Goal: Transaction & Acquisition: Obtain resource

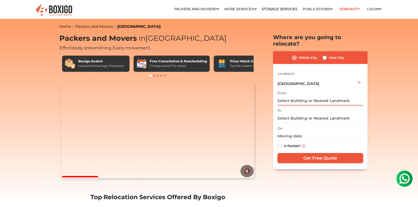
click at [319, 96] on input "text" at bounding box center [320, 100] width 86 height 9
click at [299, 96] on input "text" at bounding box center [320, 100] width 86 height 9
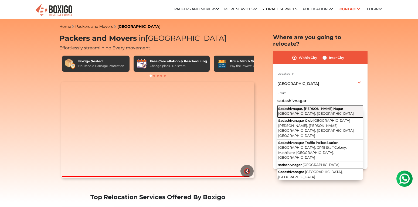
click at [302, 107] on span "Sadashivnagar, Armane Nagar" at bounding box center [310, 109] width 65 height 4
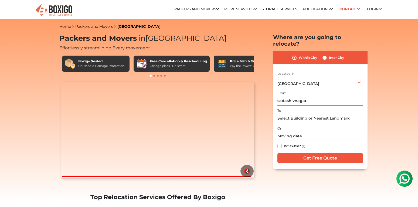
type input "Sadashivnagar, Armane Nagar, Bengaluru, Karnataka"
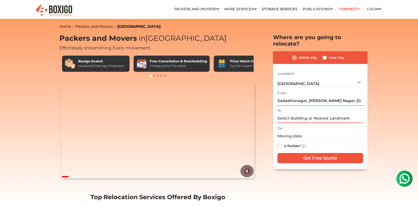
click at [294, 114] on input "text" at bounding box center [320, 118] width 86 height 9
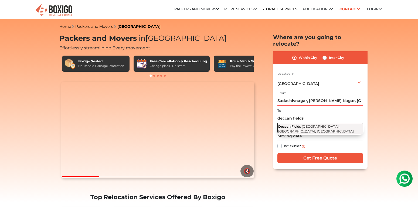
click at [308, 123] on button "Deccan Fields ITPL Main Road, Kundalahalli, Brookefield, Bengaluru, Karnataka" at bounding box center [320, 129] width 86 height 12
type input "Deccan Fields, [GEOGRAPHIC_DATA], [GEOGRAPHIC_DATA], [GEOGRAPHIC_DATA], [GEOGRA…"
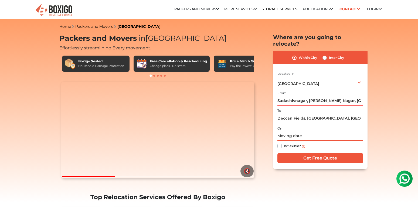
click at [295, 132] on input "text" at bounding box center [320, 135] width 86 height 9
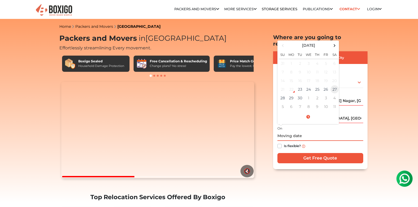
click at [333, 85] on td "27" at bounding box center [334, 89] width 9 height 9
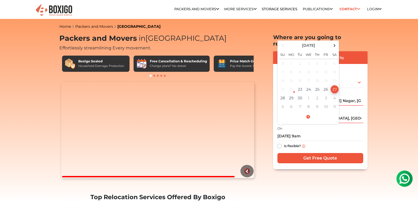
type input "09/27/2025 9:00 AM"
click at [284, 143] on label "Is flexible?" at bounding box center [292, 146] width 17 height 6
click at [277, 143] on input "Is flexible?" at bounding box center [279, 145] width 4 height 5
checkbox input "true"
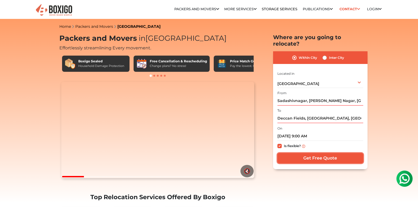
click at [330, 153] on input "Get Free Quote" at bounding box center [320, 158] width 86 height 10
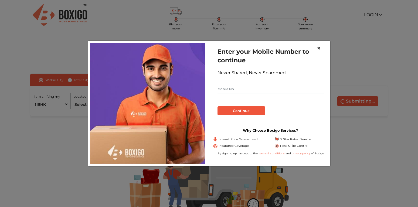
click at [320, 48] on span "×" at bounding box center [319, 48] width 4 height 8
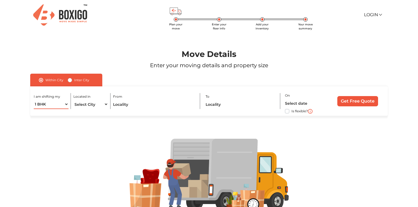
click at [34, 100] on select "1 BHK 2 BHK 3 BHK 3 + BHK FEW ITEMS" at bounding box center [51, 104] width 35 height 9
select select "3 BHK"
click option "3 BHK" at bounding box center [0, 0] width 0 height 0
click at [73, 100] on select "Select City [GEOGRAPHIC_DATA] [GEOGRAPHIC_DATA] [GEOGRAPHIC_DATA] [GEOGRAPHIC_D…" at bounding box center [90, 104] width 35 height 9
select select "[GEOGRAPHIC_DATA]"
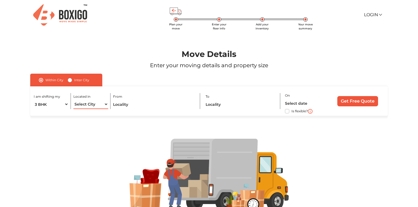
click option "[GEOGRAPHIC_DATA]" at bounding box center [0, 0] width 0 height 0
click at [134, 104] on input "text" at bounding box center [154, 104] width 82 height 9
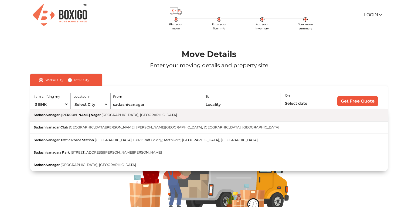
click at [108, 118] on button "Sadashivanagar, [PERSON_NAME] Nagar [GEOGRAPHIC_DATA], [GEOGRAPHIC_DATA]" at bounding box center [209, 115] width 358 height 12
type input "Sadashivanagar, [PERSON_NAME] Nagar, [GEOGRAPHIC_DATA], [GEOGRAPHIC_DATA]"
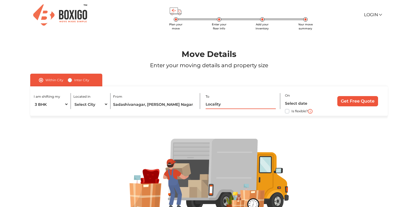
click at [231, 107] on input "text" at bounding box center [241, 104] width 70 height 9
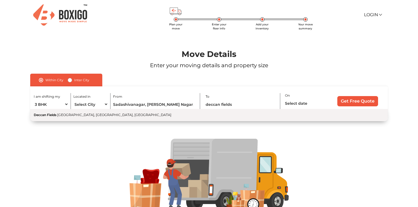
click at [117, 117] on span "[GEOGRAPHIC_DATA], [GEOGRAPHIC_DATA], [GEOGRAPHIC_DATA]" at bounding box center [114, 115] width 114 height 4
type input "Deccan Fields, [GEOGRAPHIC_DATA], [GEOGRAPHIC_DATA], [GEOGRAPHIC_DATA], [GEOGRA…"
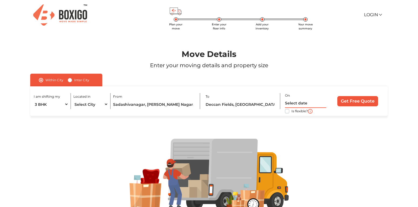
click at [292, 102] on input "text" at bounding box center [305, 103] width 41 height 9
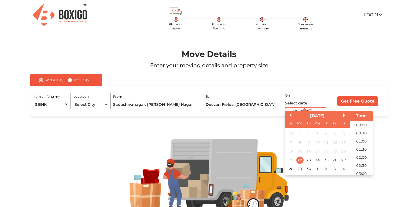
scroll to position [228, 0]
click at [343, 159] on div "27" at bounding box center [343, 160] width 7 height 7
type input "[DATE] 12:00 AM"
click at [389, 95] on form "Within City Inter City I am shifting my 1 BHK 2 BHK 3 BHK 3 + BHK FEW ITEMS Loc…" at bounding box center [209, 95] width 385 height 42
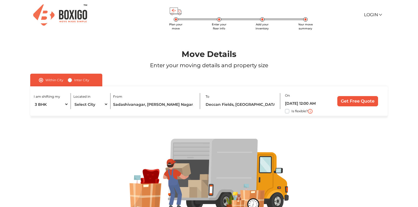
drag, startPoint x: 287, startPoint y: 112, endPoint x: 290, endPoint y: 111, distance: 3.7
click at [292, 112] on label "Is flexible?" at bounding box center [300, 111] width 16 height 6
click at [35, 112] on input "Is flexible?" at bounding box center [32, 110] width 4 height 5
checkbox input "true"
click at [312, 103] on input "[DATE] 12:00 AM" at bounding box center [305, 103] width 41 height 9
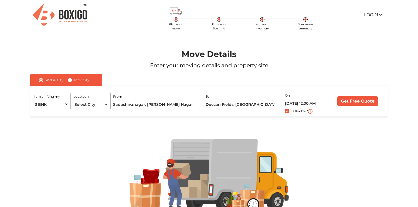
click at [351, 84] on div "Within City Inter City I am shifting my 1 BHK 2 BHK 3 BHK 3 + BHK FEW ITEMS Loc…" at bounding box center [209, 95] width 358 height 42
click at [314, 104] on input "[DATE] 12:00 AM" at bounding box center [305, 103] width 41 height 9
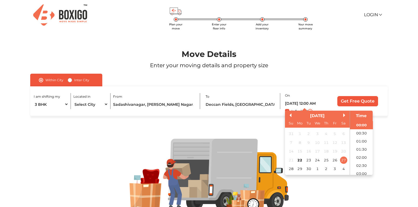
click at [327, 104] on div "On [DATE] 12:00 AM Previous Month Next Month [DATE] Su Mo Tu We Th Fr Sa 31 1 2…" at bounding box center [306, 101] width 43 height 18
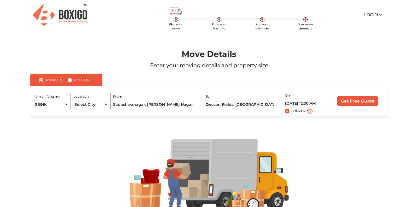
drag, startPoint x: 331, startPoint y: 104, endPoint x: 326, endPoint y: 103, distance: 4.9
click at [330, 104] on div "I am shifting my 1 BHK 2 BHK 3 BHK 3 + BHK FEW ITEMS Located in Select City [GE…" at bounding box center [209, 100] width 358 height 29
click at [326, 103] on input "[DATE] 12:00 AM" at bounding box center [305, 103] width 41 height 9
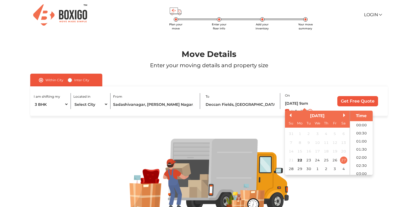
type input "[DATE] 9:00 AM"
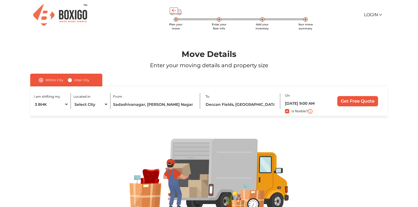
click at [348, 60] on div "Move Details Enter your moving details and property size" at bounding box center [209, 61] width 393 height 24
click at [360, 103] on input "Get Free Quote" at bounding box center [357, 101] width 41 height 10
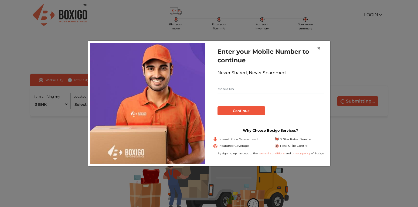
click at [244, 89] on input "text" at bounding box center [271, 89] width 106 height 9
click at [272, 92] on input "9110438415" at bounding box center [271, 89] width 106 height 9
type input "9110438415"
click at [257, 106] on div "Continue" at bounding box center [271, 108] width 106 height 13
click at [256, 109] on button "Continue" at bounding box center [242, 110] width 48 height 9
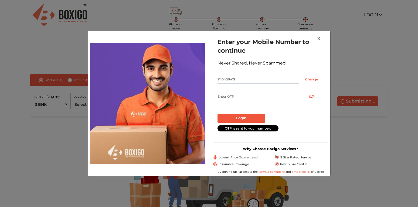
click at [246, 93] on input "text" at bounding box center [259, 96] width 82 height 9
type input "1"
type input "7115"
click at [224, 117] on button "Login" at bounding box center [242, 118] width 48 height 9
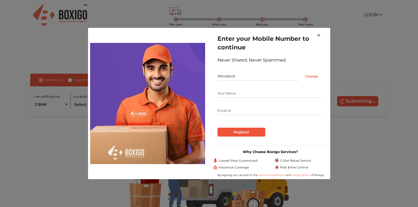
click at [245, 91] on input "text" at bounding box center [271, 93] width 106 height 9
click at [318, 36] on span "×" at bounding box center [319, 35] width 4 height 8
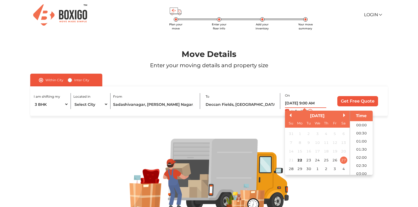
click at [298, 106] on input "[DATE] 9:00 AM" at bounding box center [305, 103] width 41 height 9
click at [289, 168] on div "28" at bounding box center [290, 168] width 7 height 7
type input "[DATE] 9:00 AM"
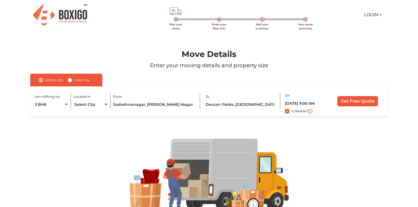
click at [356, 76] on div "Within City Inter City I am shifting my 1 BHK 2 BHK 3 BHK 3 + BHK FEW ITEMS Loc…" at bounding box center [209, 95] width 358 height 42
click at [356, 101] on input "Get Free Quote" at bounding box center [357, 101] width 41 height 10
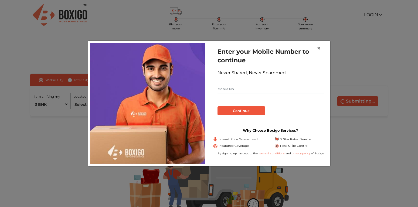
click at [272, 87] on input "text" at bounding box center [271, 89] width 106 height 9
type input "9110438415"
click at [255, 111] on button "Continue" at bounding box center [242, 110] width 48 height 9
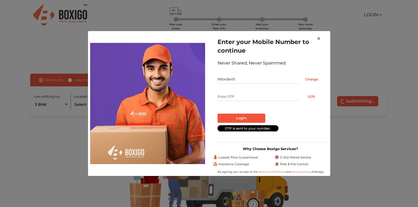
click at [250, 96] on input "text" at bounding box center [259, 96] width 82 height 9
type input "9776"
click at [259, 117] on button "Login" at bounding box center [242, 118] width 48 height 9
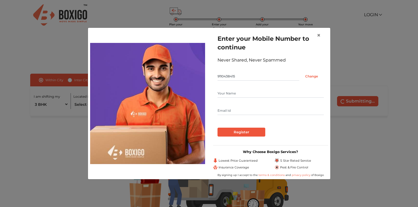
click at [233, 89] on input "text" at bounding box center [271, 93] width 106 height 9
type input "Veena"
click at [248, 107] on input "text" at bounding box center [271, 110] width 106 height 9
type input "[EMAIL_ADDRESS][DOMAIN_NAME]"
click at [239, 131] on input "Register" at bounding box center [242, 132] width 48 height 9
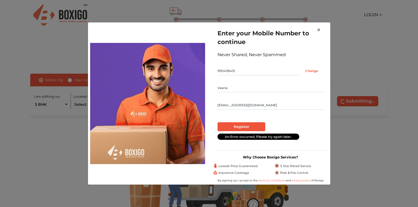
click at [291, 117] on form "Enter your Mobile Number to continue Never Shared, Never Spammed 9110438415 Cha…" at bounding box center [271, 84] width 106 height 111
click at [284, 134] on div "An Error occurred, Please try again later." at bounding box center [271, 136] width 106 height 6
click at [290, 121] on div at bounding box center [271, 120] width 106 height 4
click at [238, 125] on input "Register" at bounding box center [242, 126] width 48 height 9
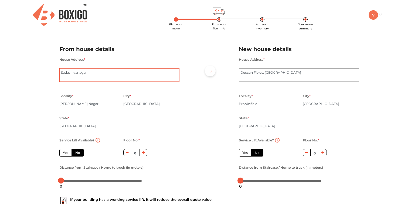
click at [95, 76] on textarea "Sadashivanagar" at bounding box center [119, 74] width 120 height 13
click at [87, 104] on input "[PERSON_NAME] Nagar" at bounding box center [87, 104] width 56 height 9
drag, startPoint x: 87, startPoint y: 104, endPoint x: 33, endPoint y: 106, distance: 54.5
click at [59, 106] on input "[PERSON_NAME] Nagar" at bounding box center [87, 104] width 56 height 9
type input "palace gutahalli"
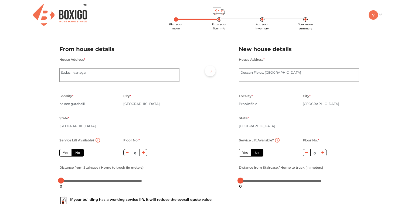
click at [20, 99] on div "Plan your move Enter your floor info Add your inventory Your move summary My Mo…" at bounding box center [209, 128] width 418 height 256
click at [216, 122] on div at bounding box center [209, 112] width 51 height 149
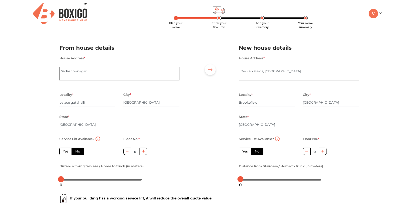
scroll to position [28, 0]
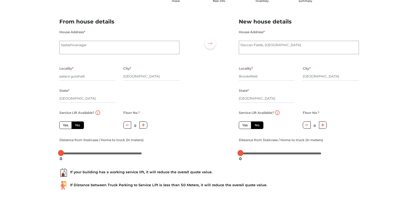
click at [80, 124] on label "No" at bounding box center [78, 125] width 12 height 8
click at [79, 124] on input "No" at bounding box center [77, 125] width 4 height 4
radio input "true"
click at [140, 126] on button "button" at bounding box center [144, 124] width 8 height 7
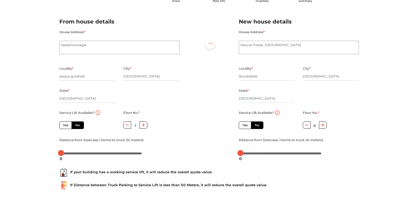
type input "2"
click at [163, 129] on div "Service Lift Available? Yes No Floor No. * 2 Distance from Staircase / Home to …" at bounding box center [119, 133] width 128 height 48
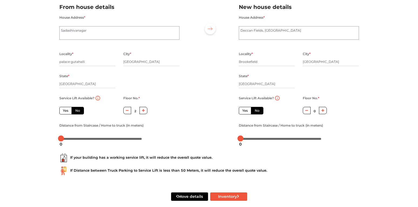
scroll to position [49, 0]
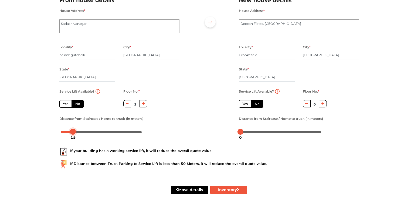
drag, startPoint x: 59, startPoint y: 131, endPoint x: 71, endPoint y: 145, distance: 19.0
click at [71, 145] on form "From house details House Address * [GEOGRAPHIC_DATA] Locality * [GEOGRAPHIC_DAT…" at bounding box center [209, 98] width 300 height 218
click at [297, 170] on div "If your building has a working service lift, it will reduce the overall quote v…" at bounding box center [209, 155] width 308 height 35
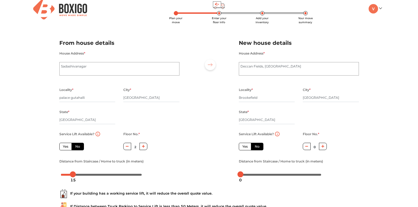
scroll to position [0, 0]
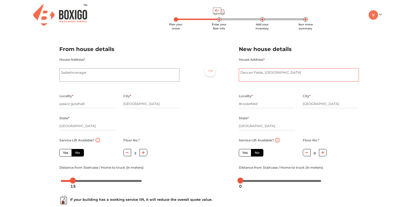
click at [263, 79] on textarea "Deccan Fields, [GEOGRAPHIC_DATA]" at bounding box center [299, 74] width 120 height 13
click at [375, 109] on div "Plan your move Enter your floor info Add your inventory Your move summary My Mo…" at bounding box center [209, 128] width 418 height 256
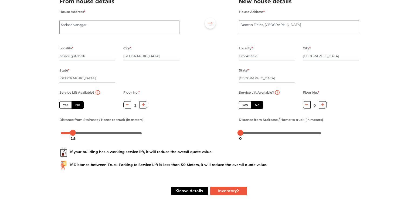
scroll to position [49, 0]
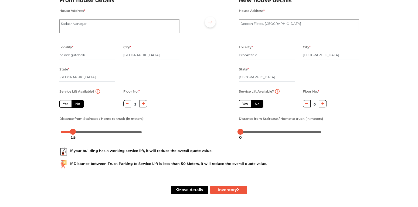
click at [247, 104] on label "Yes" at bounding box center [245, 104] width 12 height 8
click at [246, 104] on input "Yes" at bounding box center [244, 103] width 4 height 4
radio input "false"
radio input "true"
click at [260, 104] on label "No" at bounding box center [257, 104] width 12 height 8
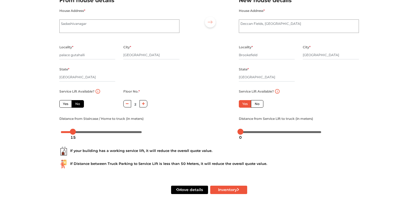
click at [258, 104] on input "No" at bounding box center [257, 103] width 4 height 4
radio input "true"
click at [324, 104] on icon "button" at bounding box center [322, 103] width 3 height 3
type input "1"
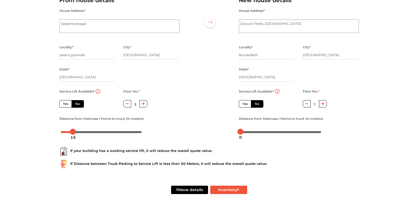
click at [347, 133] on div at bounding box center [299, 131] width 120 height 9
click at [248, 133] on body "Plan your move Enter your floor info Add your inventory Your move summary My Mo…" at bounding box center [209, 54] width 418 height 207
click at [254, 133] on body "Plan your move Enter your floor info Add your inventory Your move summary My Mo…" at bounding box center [209, 54] width 418 height 207
click at [251, 133] on div "17" at bounding box center [254, 137] width 10 height 9
click at [235, 191] on button "Inventory" at bounding box center [228, 190] width 37 height 8
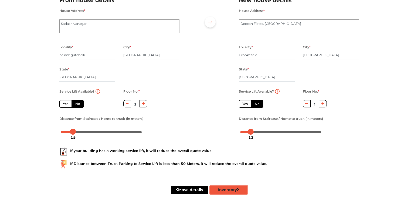
radio input "true"
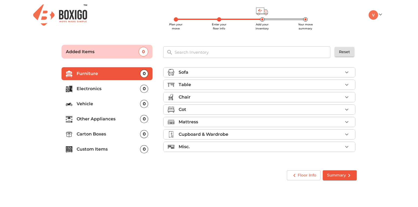
click at [312, 74] on div "Sofa" at bounding box center [261, 72] width 164 height 6
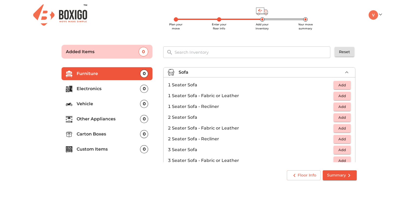
click at [188, 151] on p "3 Seater Sofa" at bounding box center [251, 150] width 166 height 6
click at [349, 151] on button "Add" at bounding box center [342, 150] width 17 height 8
click at [389, 103] on main "Plan your move Enter your floor info Add your inventory Your move summary Added…" at bounding box center [209, 111] width 418 height 148
click at [339, 174] on span "Summary" at bounding box center [339, 175] width 25 height 7
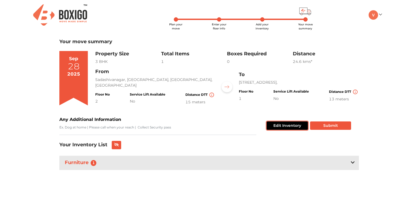
click at [292, 127] on button "Edit Inventory" at bounding box center [287, 125] width 41 height 8
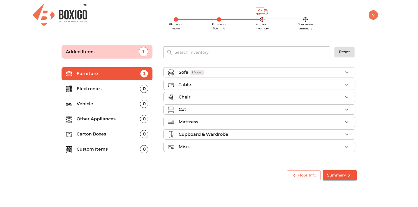
click at [209, 86] on div "Table" at bounding box center [261, 85] width 164 height 6
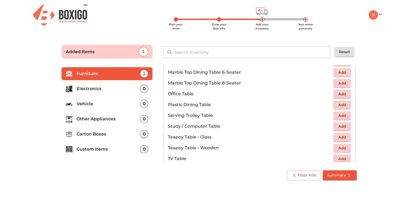
scroll to position [277, 0]
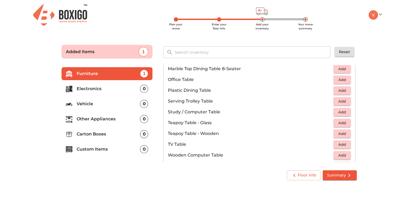
click at [349, 80] on button "Add" at bounding box center [342, 80] width 17 height 8
click at [331, 80] on icon "button" at bounding box center [331, 79] width 4 height 5
click at [344, 113] on span "Add" at bounding box center [342, 112] width 12 height 6
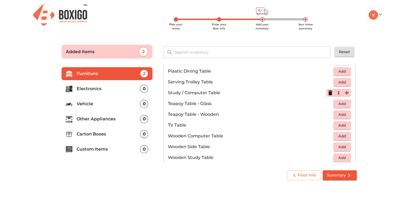
scroll to position [308, 0]
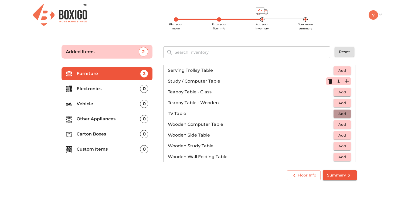
click at [335, 114] on button "Add" at bounding box center [342, 114] width 17 height 8
click at [332, 114] on icon "button" at bounding box center [330, 113] width 6 height 6
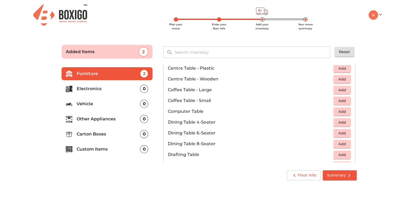
scroll to position [0, 0]
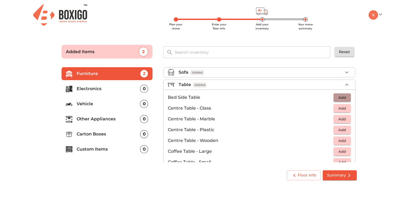
click at [342, 98] on span "Add" at bounding box center [342, 97] width 12 height 6
click at [346, 97] on icon "button" at bounding box center [347, 98] width 4 height 4
click at [380, 84] on main "Plan your move Enter your floor info Add your inventory Your move summary Added…" at bounding box center [209, 111] width 418 height 148
click at [313, 176] on span "Floor Info" at bounding box center [303, 175] width 25 height 7
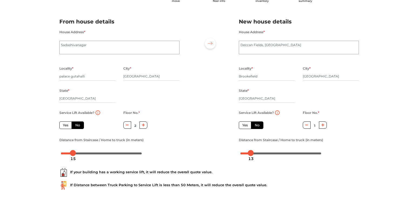
scroll to position [49, 0]
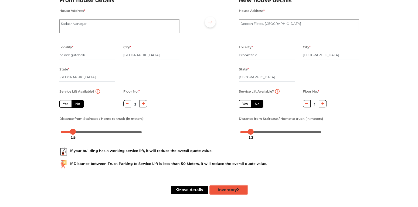
click at [226, 190] on button "Inventory" at bounding box center [228, 190] width 37 height 8
radio input "true"
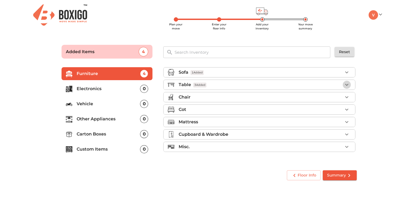
click at [350, 83] on icon "button" at bounding box center [347, 85] width 6 height 6
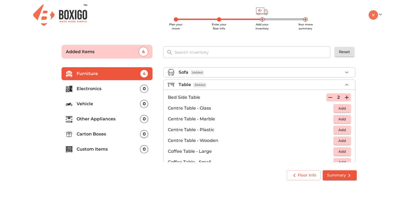
click at [348, 86] on icon "button" at bounding box center [347, 85] width 6 height 6
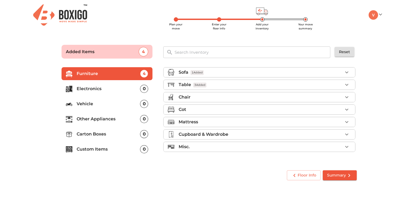
click at [204, 100] on div "Chair" at bounding box center [261, 97] width 164 height 6
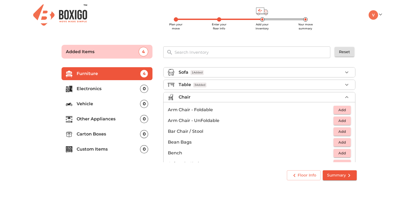
click at [349, 98] on icon "button" at bounding box center [347, 97] width 6 height 6
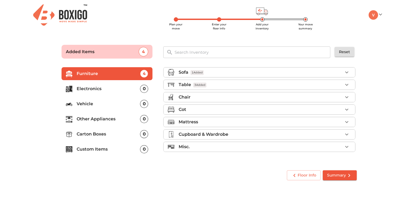
click at [186, 109] on p "Cot" at bounding box center [183, 109] width 8 height 6
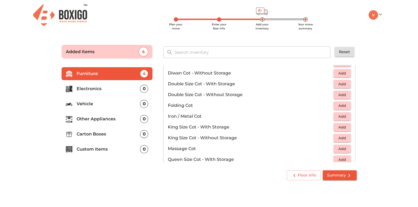
scroll to position [62, 0]
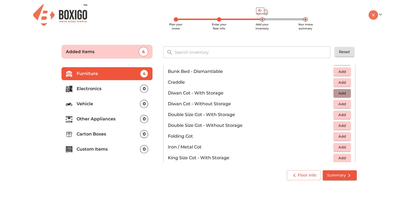
click at [343, 94] on span "Add" at bounding box center [342, 93] width 12 height 6
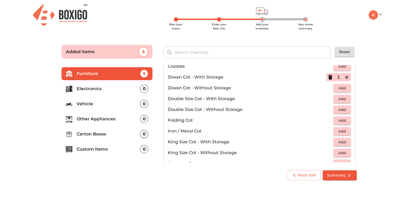
scroll to position [92, 0]
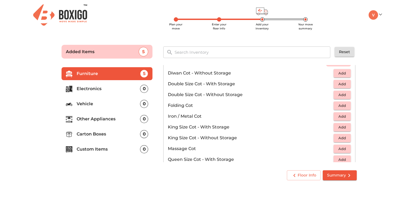
click at [341, 96] on span "Add" at bounding box center [342, 95] width 12 height 6
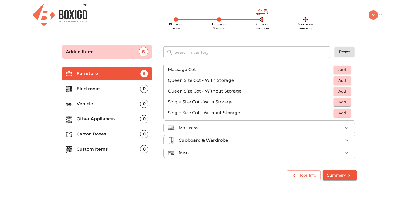
scroll to position [18, 0]
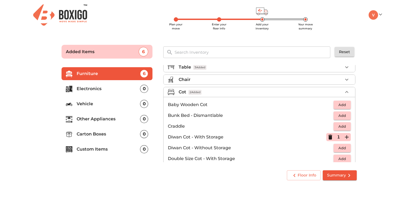
click at [346, 90] on icon "button" at bounding box center [347, 92] width 6 height 6
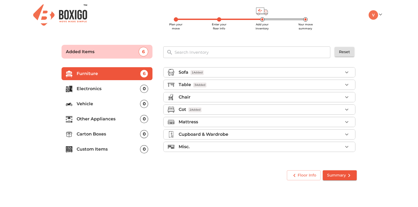
scroll to position [0, 0]
click at [231, 124] on div "Mattress" at bounding box center [261, 122] width 164 height 6
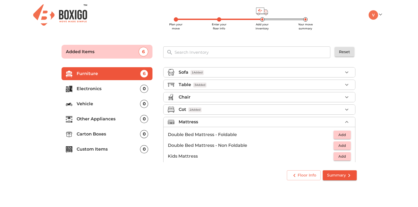
click at [372, 118] on main "Plan your move Enter your floor info Add your inventory Your move summary Added…" at bounding box center [209, 111] width 418 height 148
click at [349, 176] on icon "submit" at bounding box center [349, 175] width 6 height 6
